Goal: Information Seeking & Learning: Learn about a topic

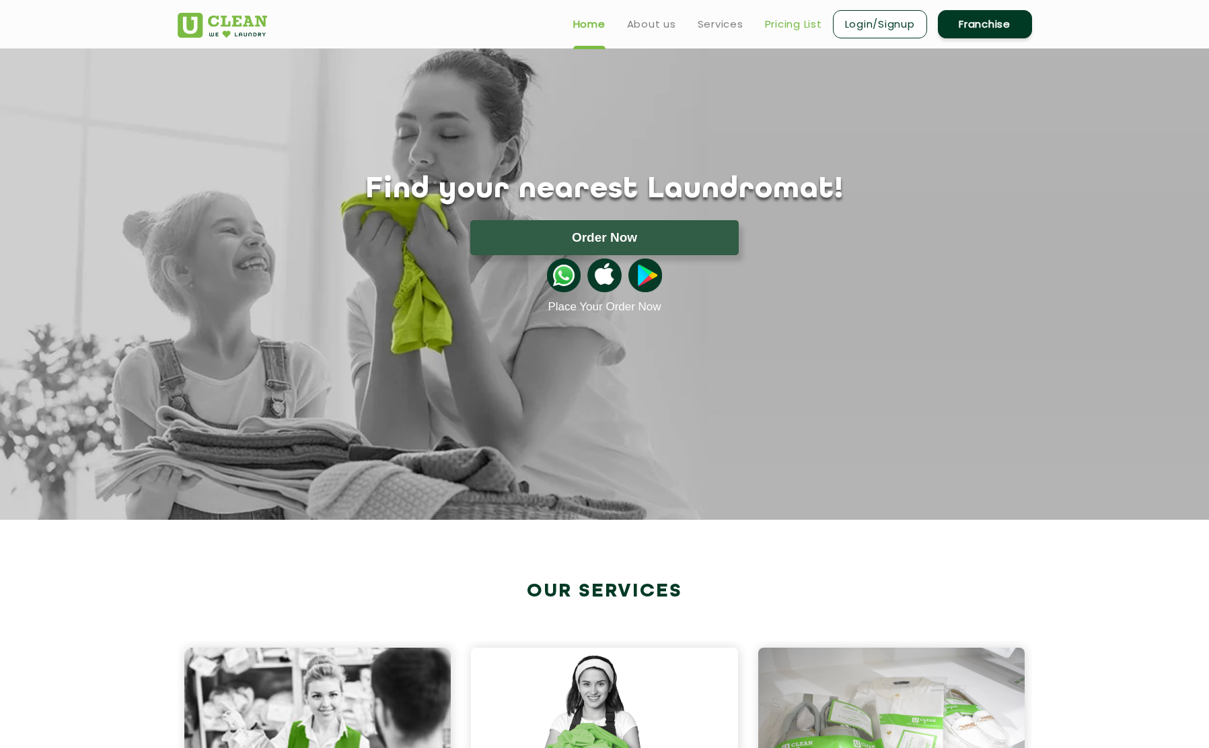
click at [778, 25] on link "Pricing List" at bounding box center [793, 24] width 57 height 16
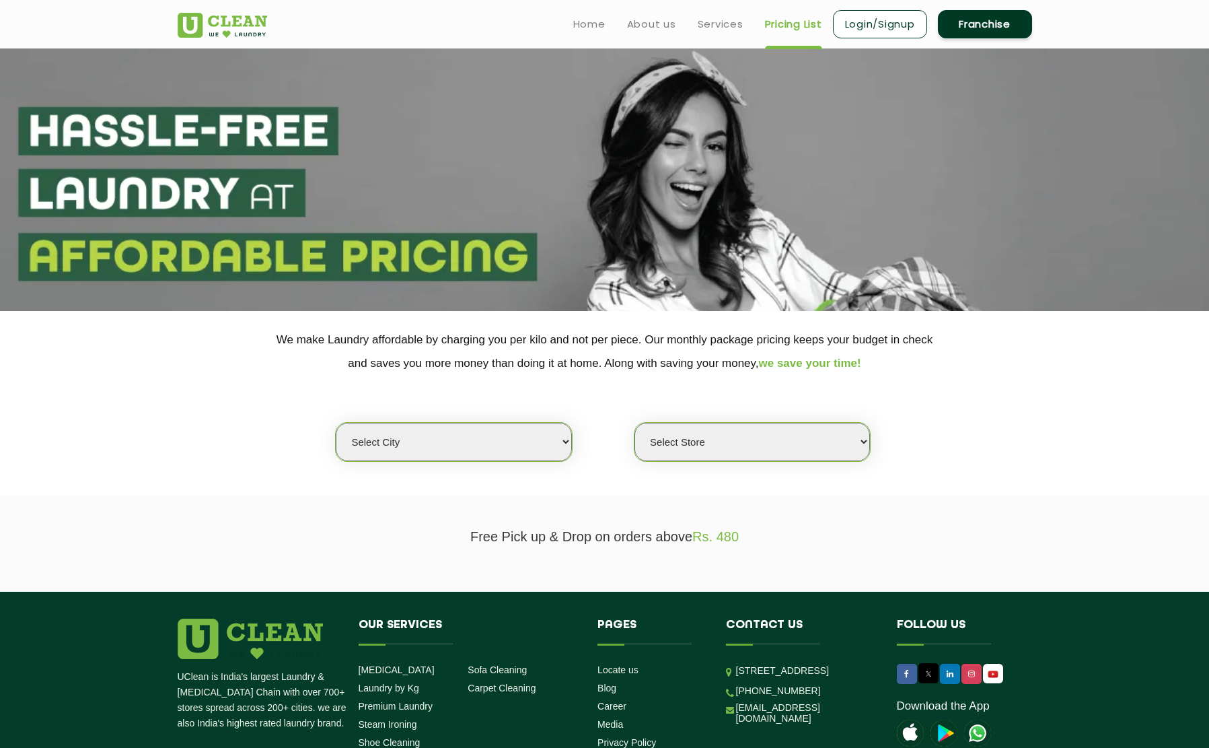
click at [416, 439] on select "Select city [GEOGRAPHIC_DATA] [GEOGRAPHIC_DATA] [GEOGRAPHIC_DATA] [GEOGRAPHIC_D…" at bounding box center [453, 442] width 235 height 38
select select "195"
click at [336, 423] on select "Select city [GEOGRAPHIC_DATA] [GEOGRAPHIC_DATA] [GEOGRAPHIC_DATA] [GEOGRAPHIC_D…" at bounding box center [453, 442] width 235 height 38
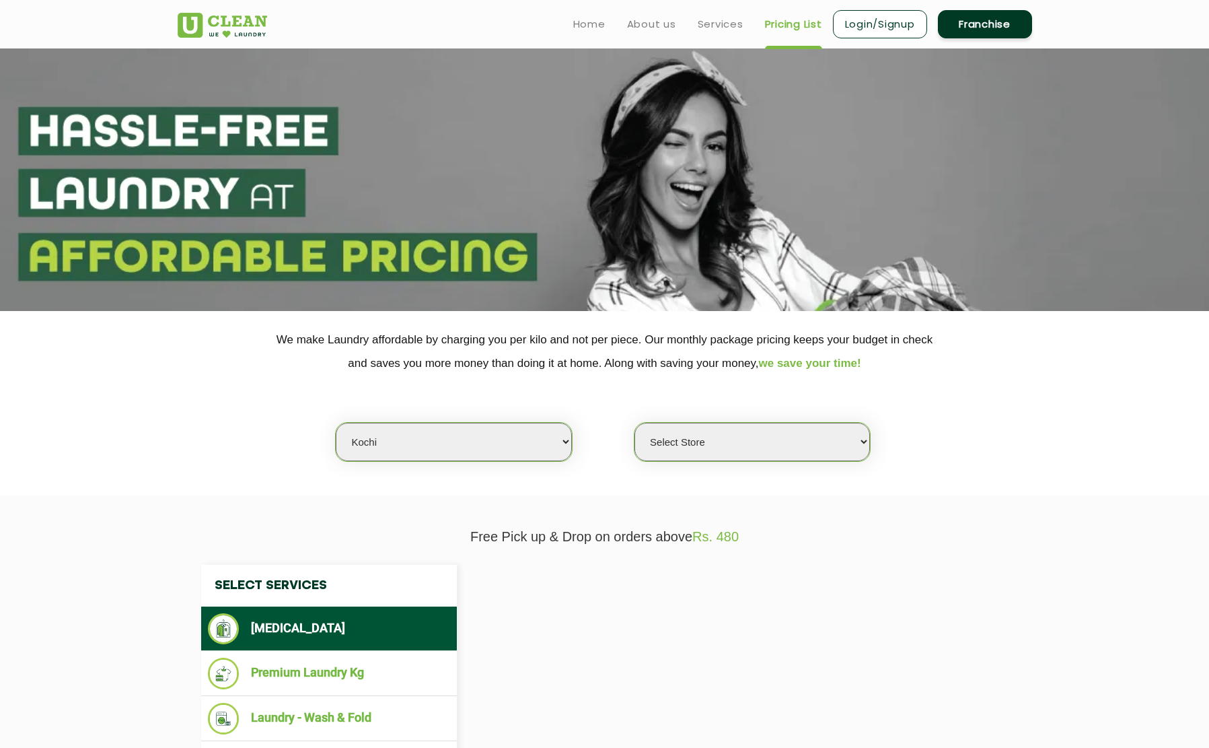
click at [735, 449] on select "Select Store" at bounding box center [751, 442] width 235 height 38
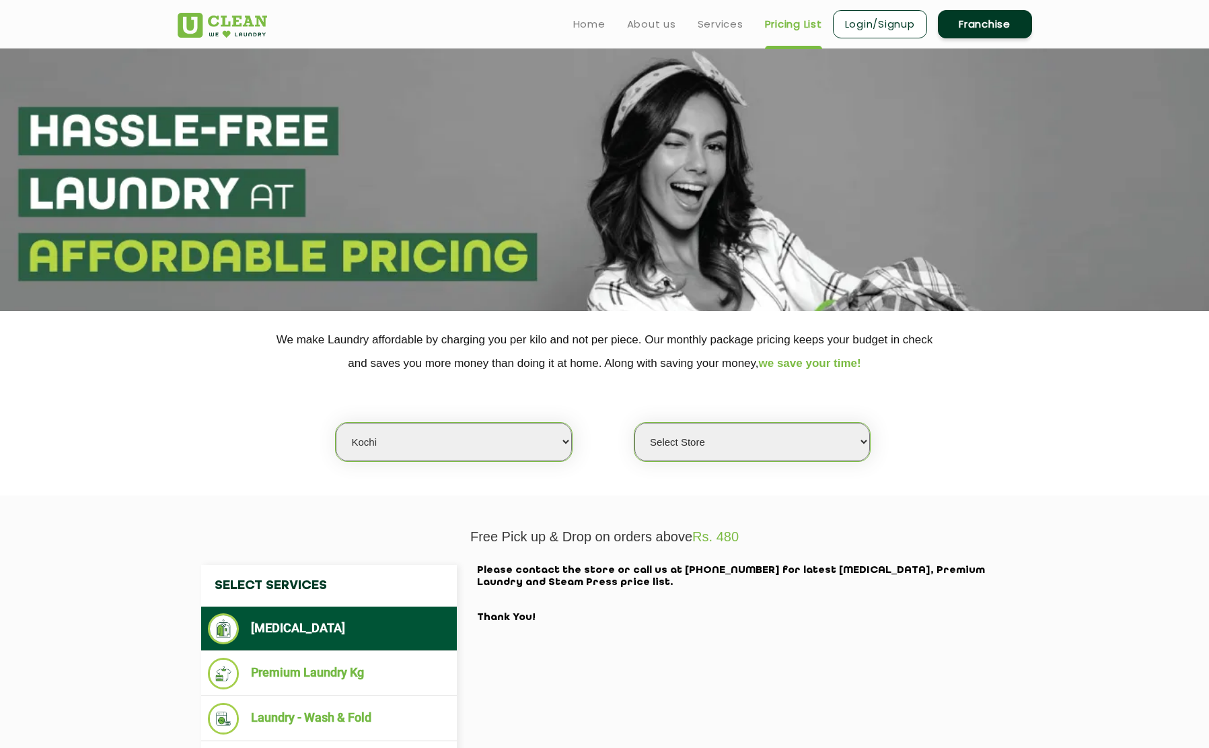
select select "593"
click at [634, 423] on select "Select Store [GEOGRAPHIC_DATA]" at bounding box center [751, 442] width 235 height 38
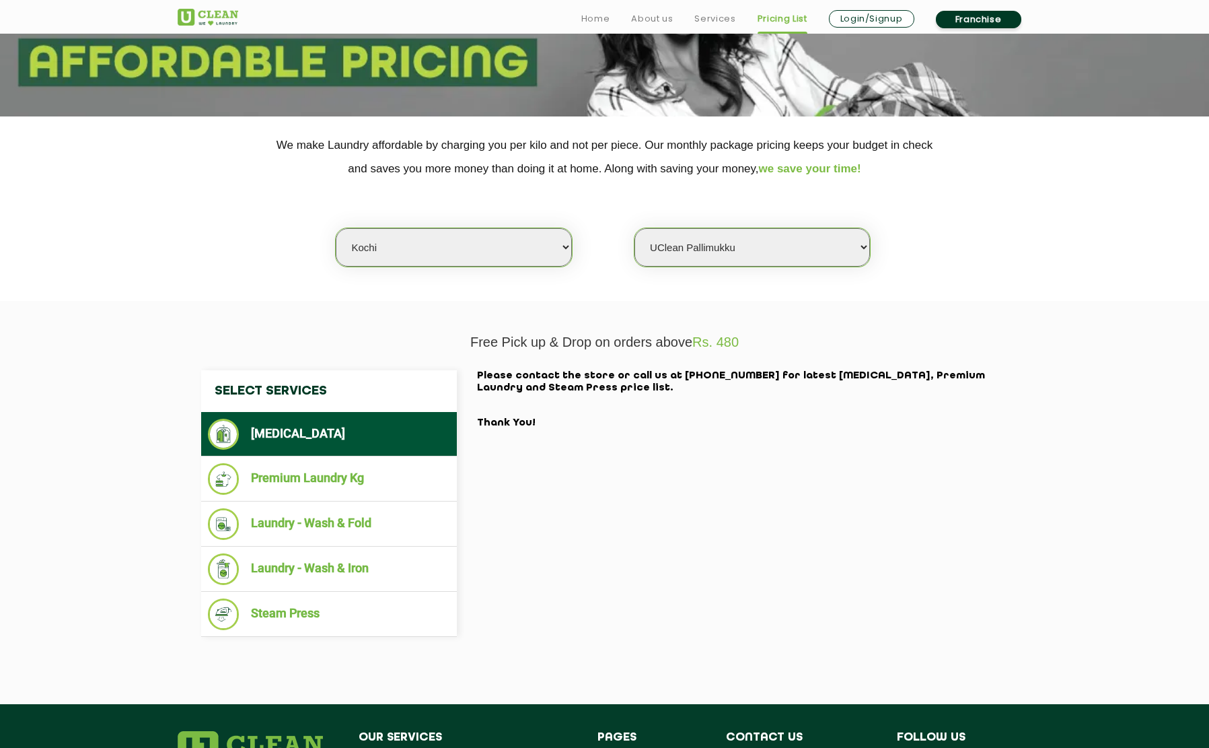
scroll to position [196, 0]
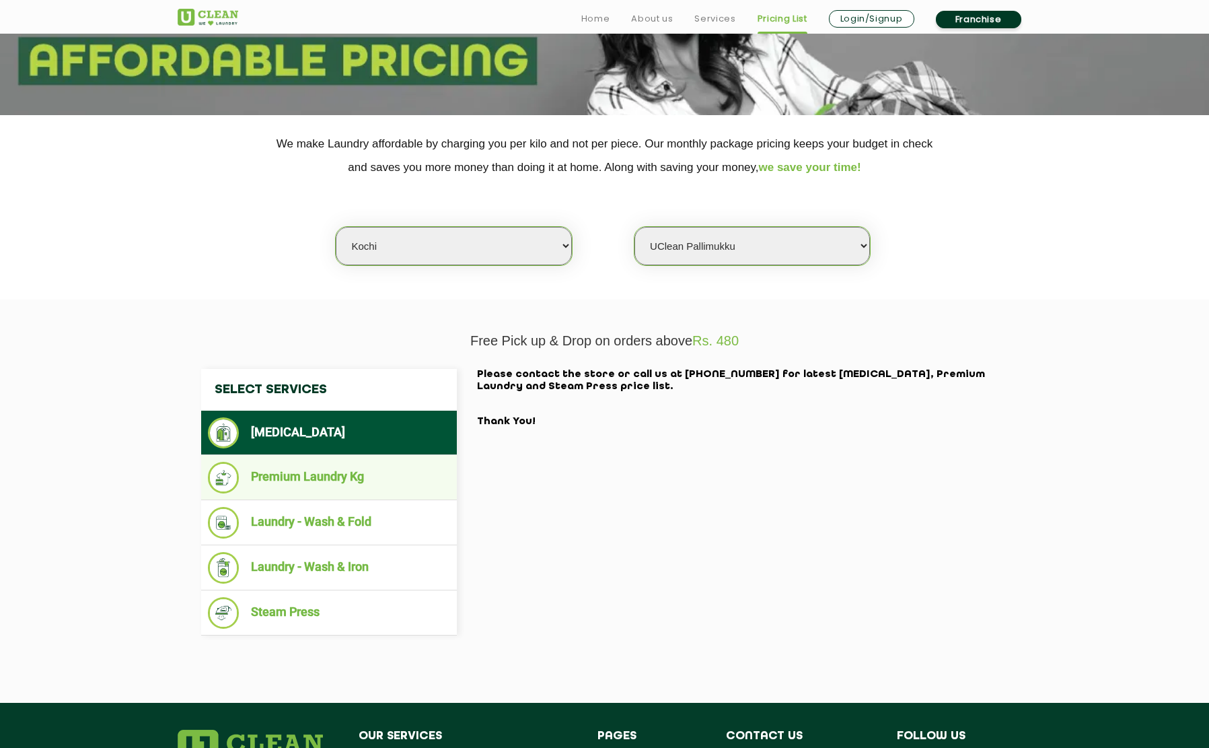
click at [324, 480] on li "Premium Laundry Kg" at bounding box center [329, 478] width 242 height 32
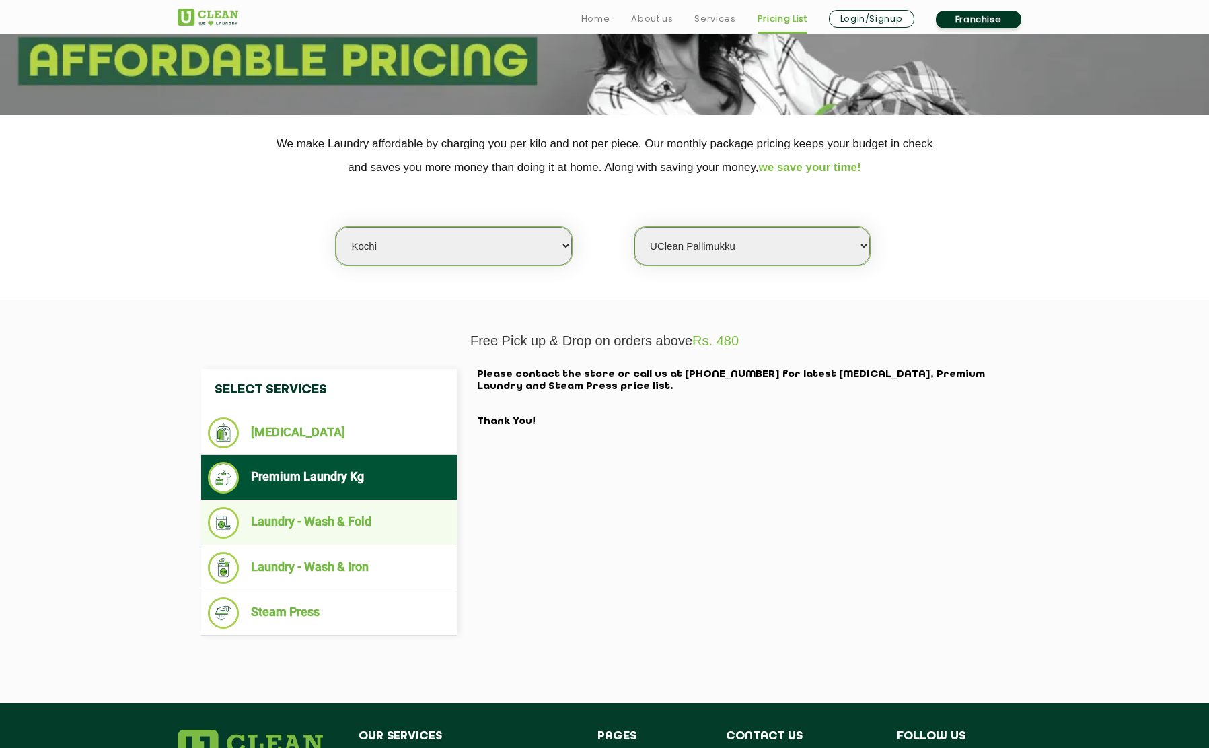
click at [311, 536] on li "Laundry - Wash & Fold" at bounding box center [329, 523] width 242 height 32
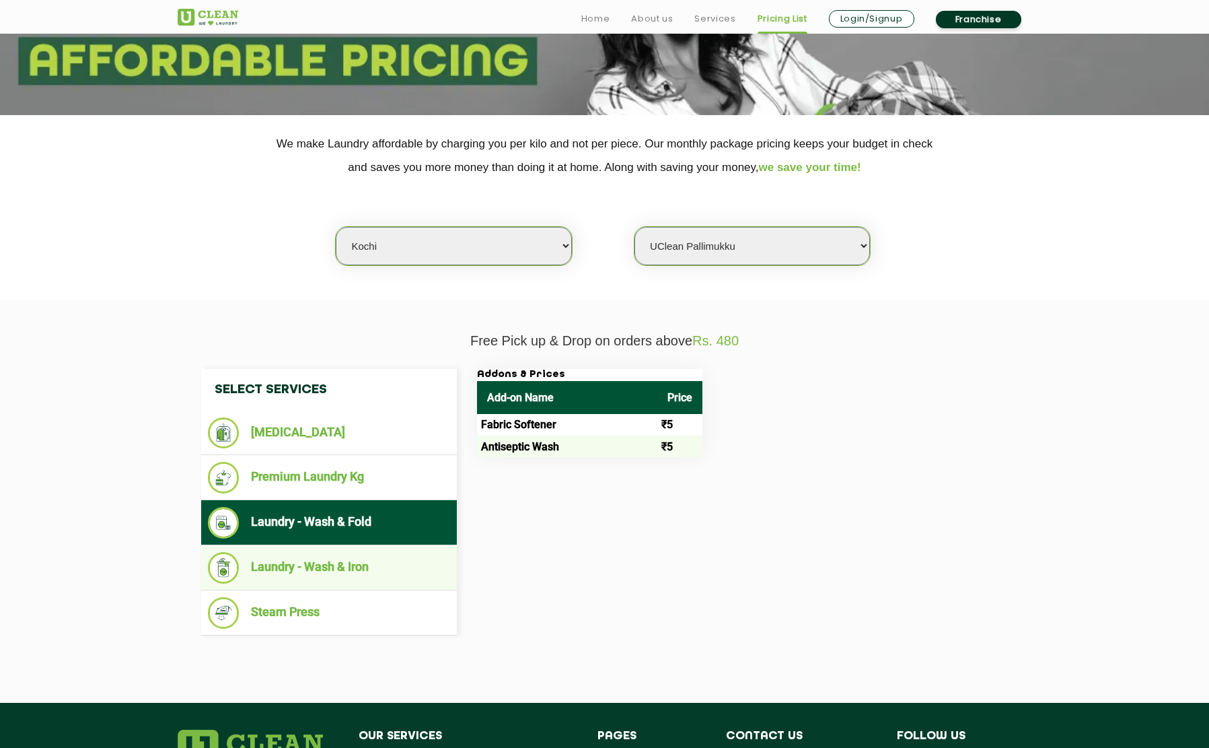
click at [346, 568] on li "Laundry - Wash & Iron" at bounding box center [329, 568] width 242 height 32
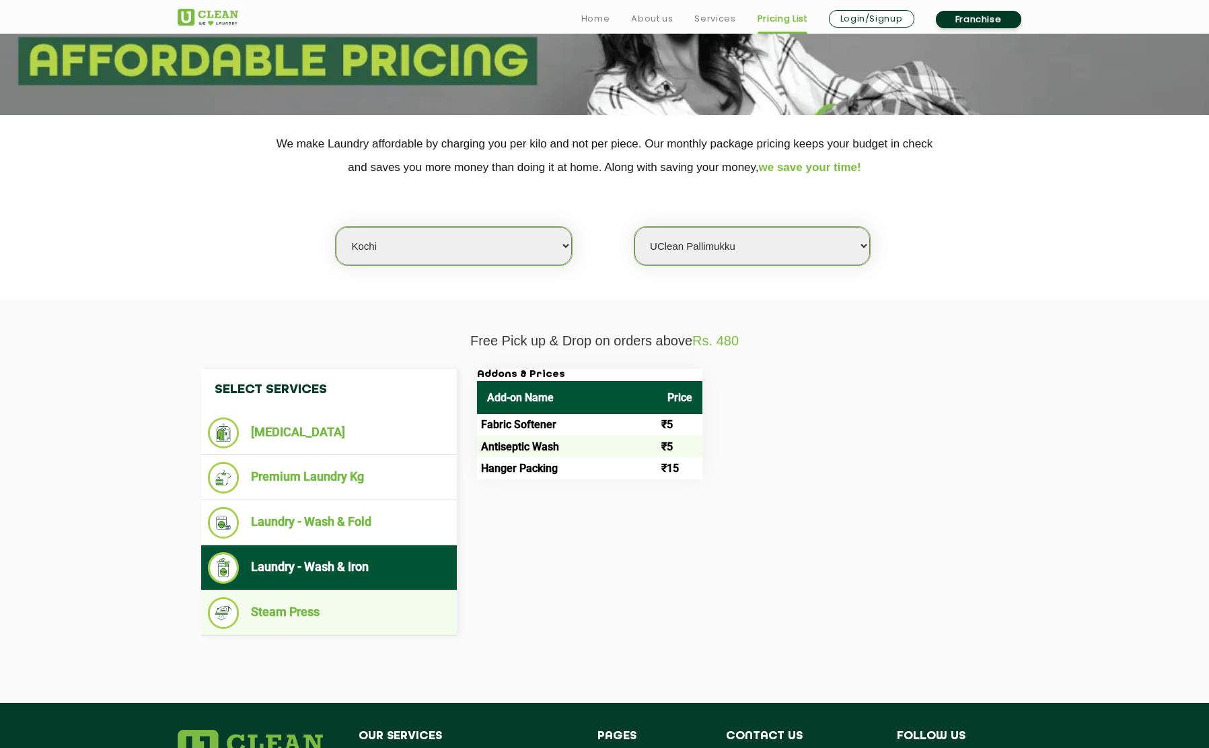
click at [283, 608] on li "Steam Press" at bounding box center [329, 613] width 242 height 32
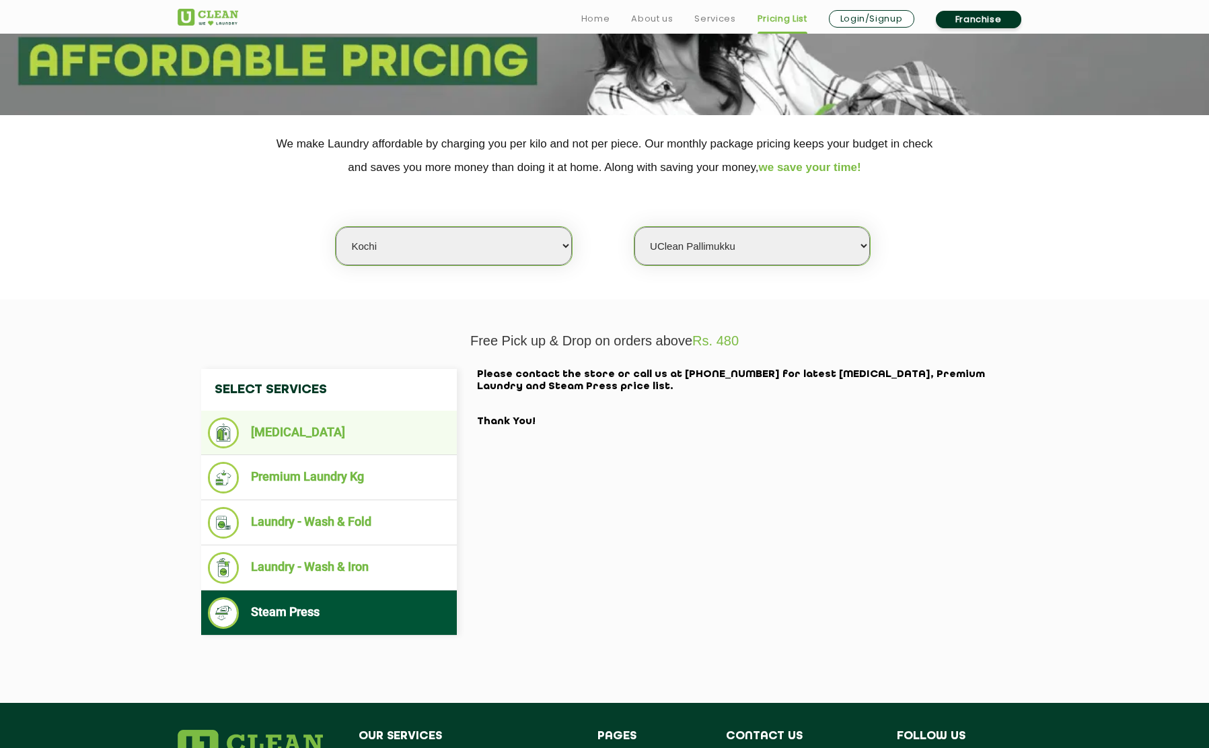
click at [328, 443] on li "[MEDICAL_DATA]" at bounding box center [329, 432] width 242 height 31
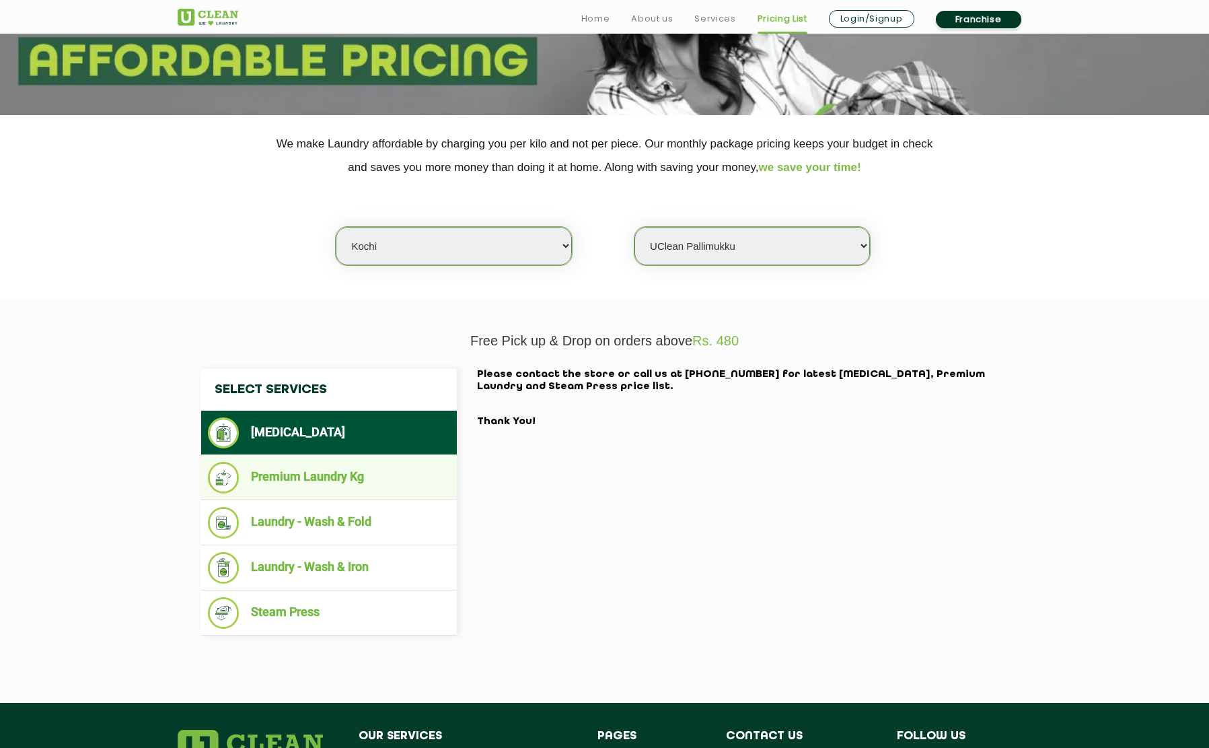
click at [344, 474] on li "Premium Laundry Kg" at bounding box center [329, 478] width 242 height 32
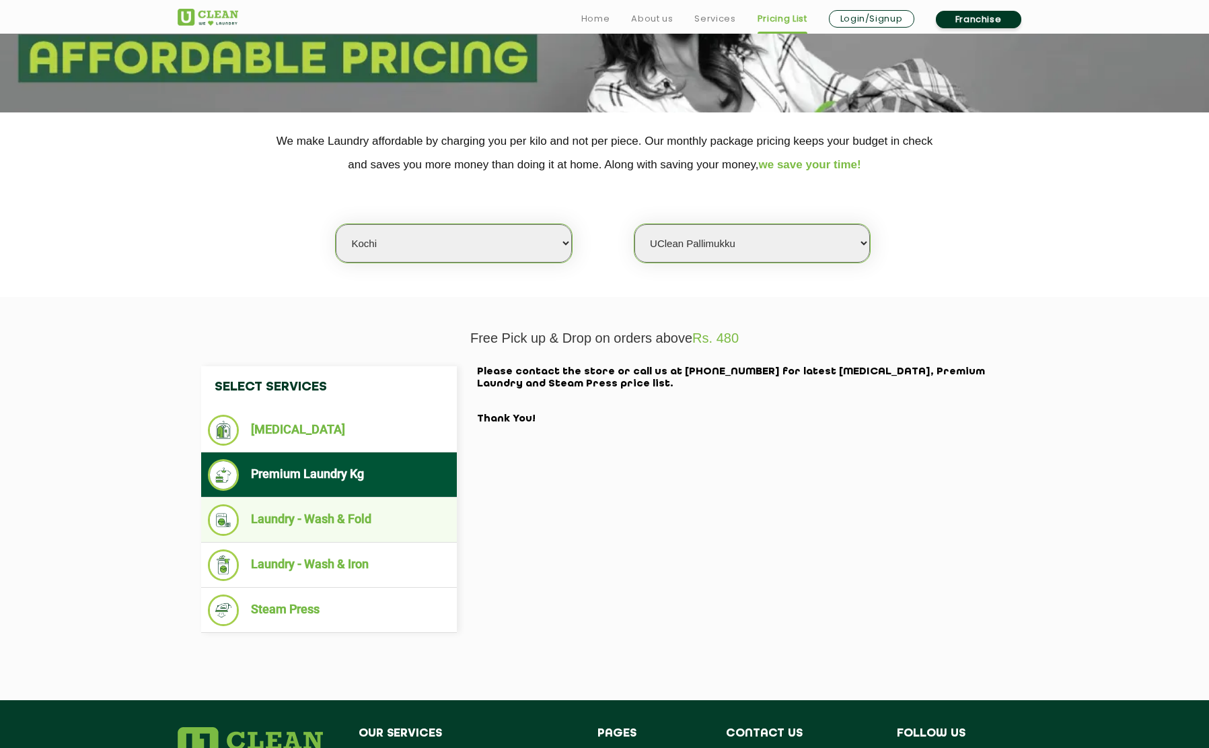
click at [369, 513] on li "Laundry - Wash & Fold" at bounding box center [329, 520] width 242 height 32
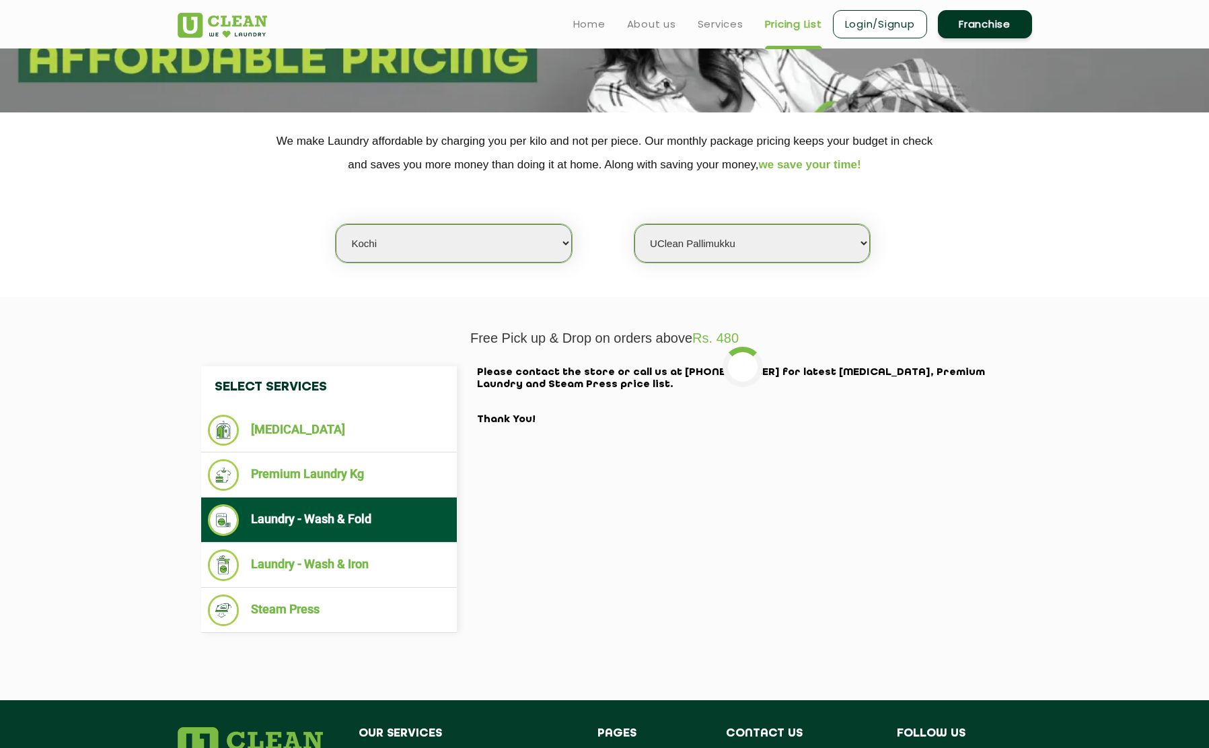
scroll to position [196, 0]
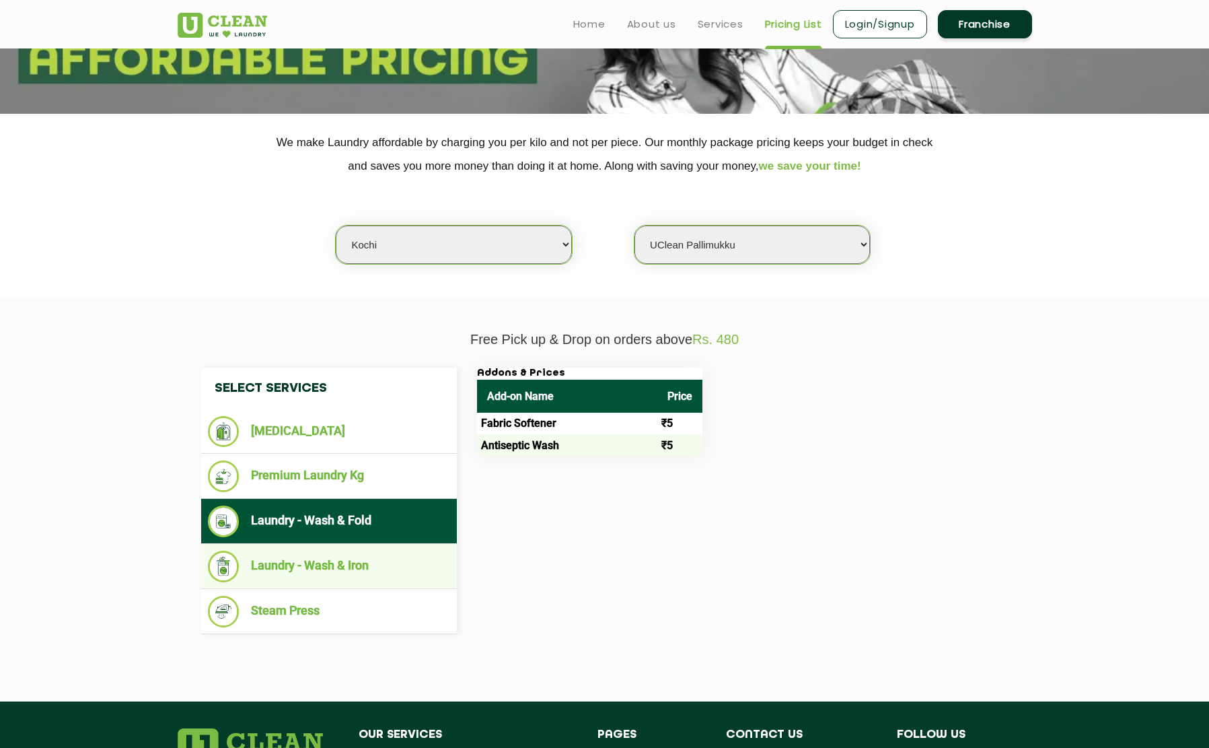
click at [378, 556] on li "Laundry - Wash & Iron" at bounding box center [329, 566] width 242 height 32
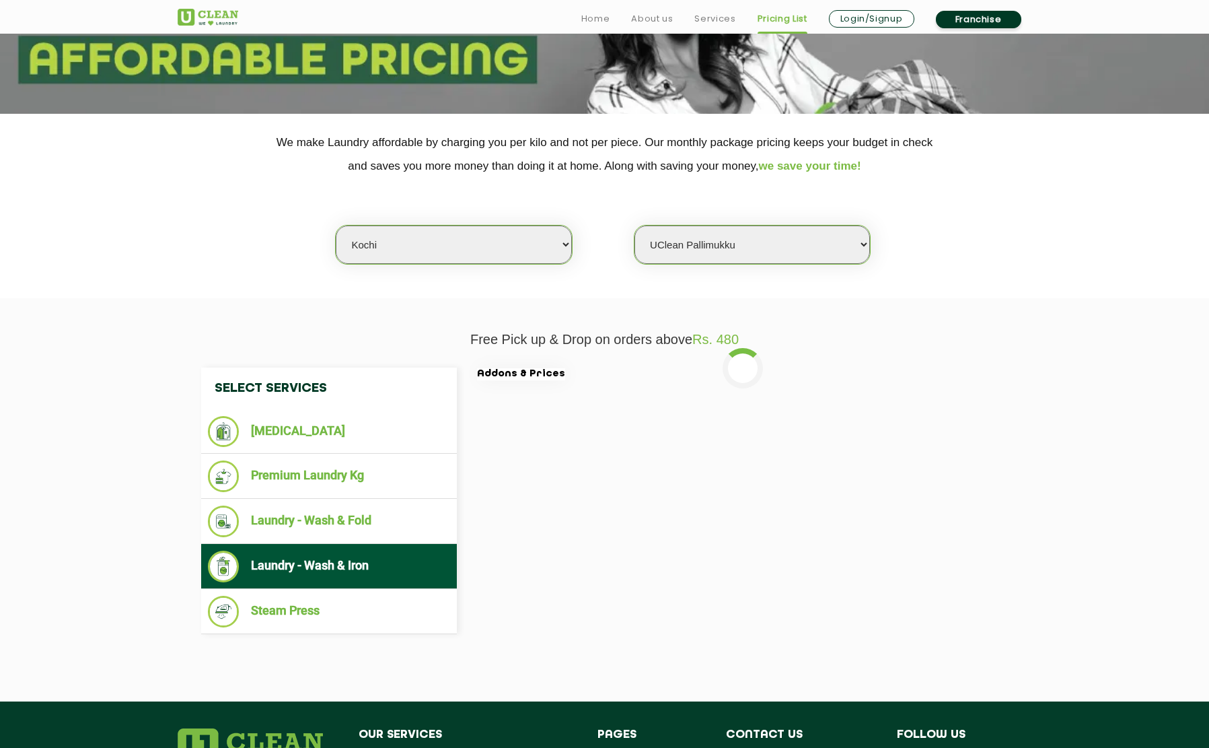
scroll to position [198, 0]
